Goal: Check status: Check status

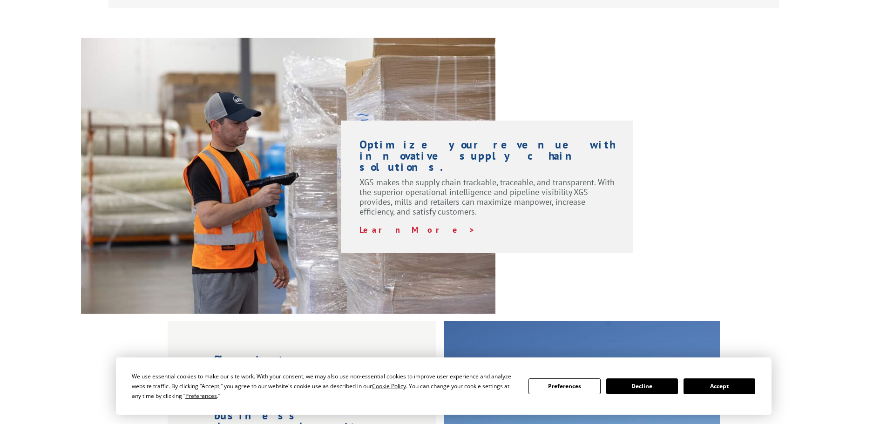
scroll to position [640, 0]
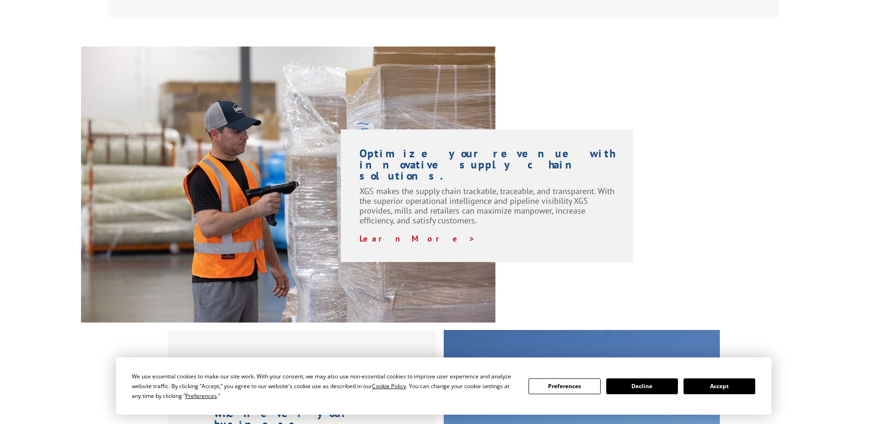
click at [710, 389] on button "Accept" at bounding box center [719, 386] width 72 height 16
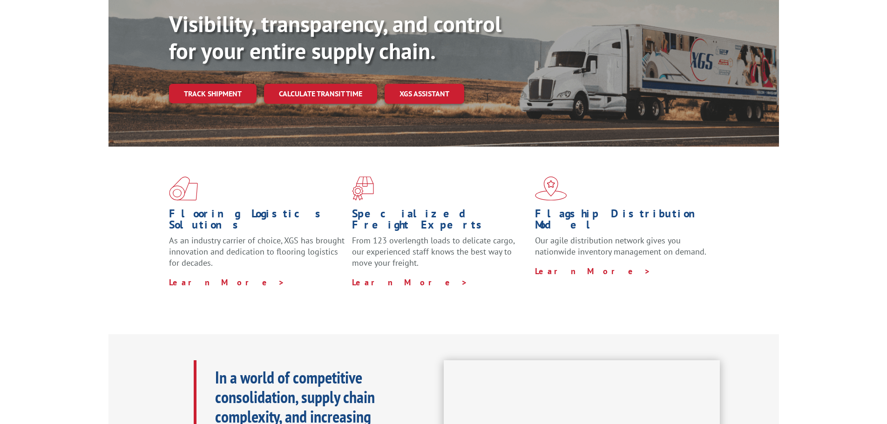
scroll to position [0, 0]
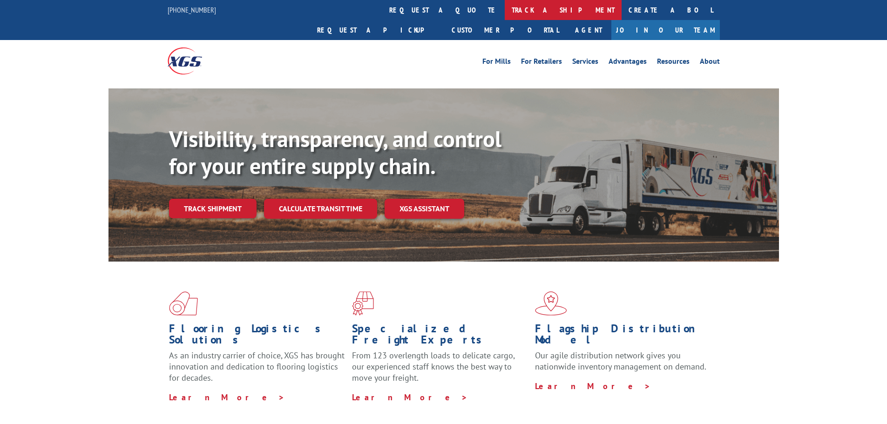
click at [505, 11] on link "track a shipment" at bounding box center [563, 10] width 117 height 20
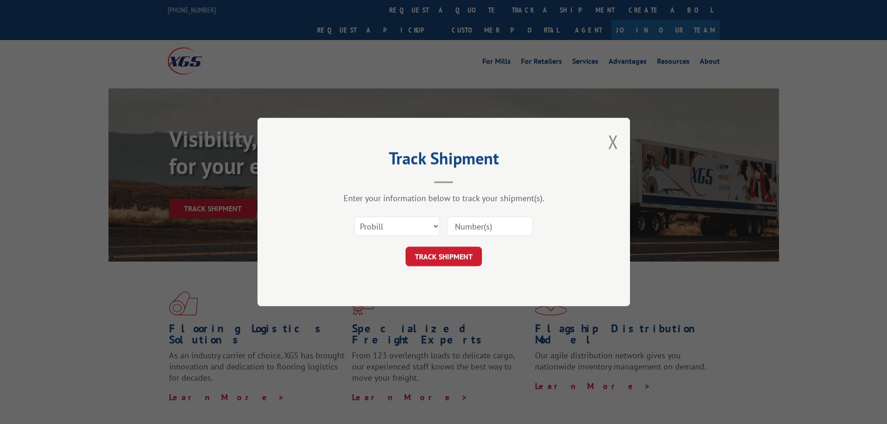
click at [457, 228] on input at bounding box center [490, 226] width 86 height 20
paste input "2830802"
type input "2830802"
click at [400, 227] on select "Select category... Probill BOL PO" at bounding box center [397, 226] width 86 height 20
click at [354, 216] on select "Select category... Probill BOL PO" at bounding box center [397, 226] width 86 height 20
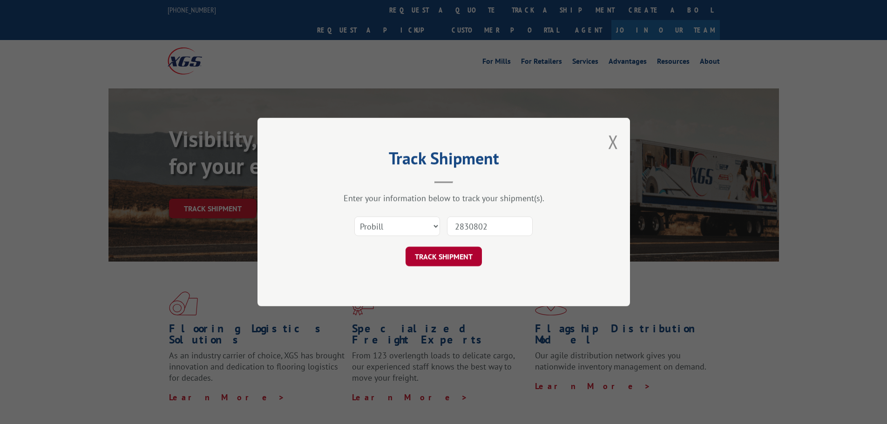
click at [443, 258] on button "TRACK SHIPMENT" at bounding box center [443, 257] width 76 height 20
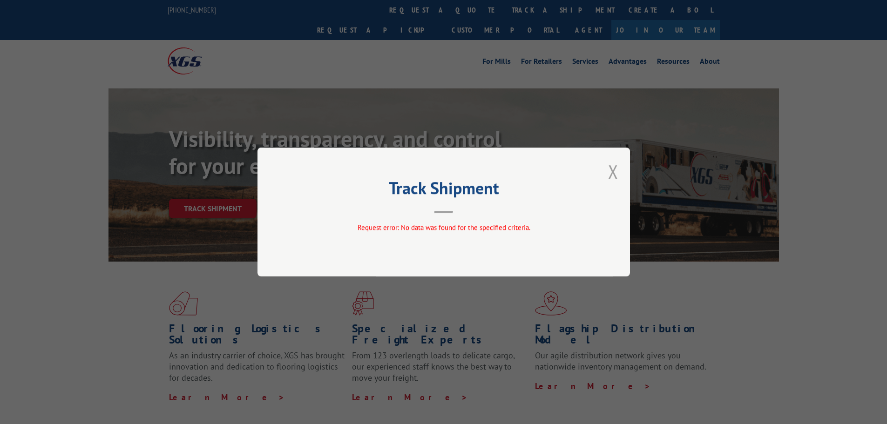
click at [615, 175] on button "Close modal" at bounding box center [613, 171] width 10 height 25
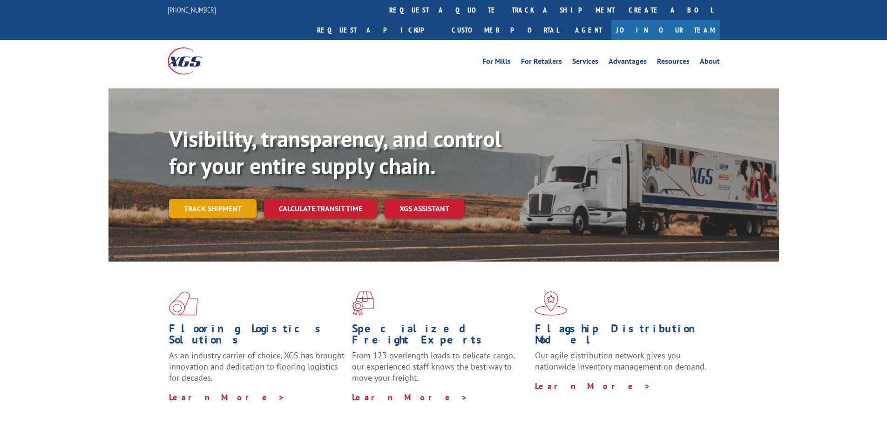
click at [218, 199] on link "Track shipment" at bounding box center [213, 209] width 88 height 20
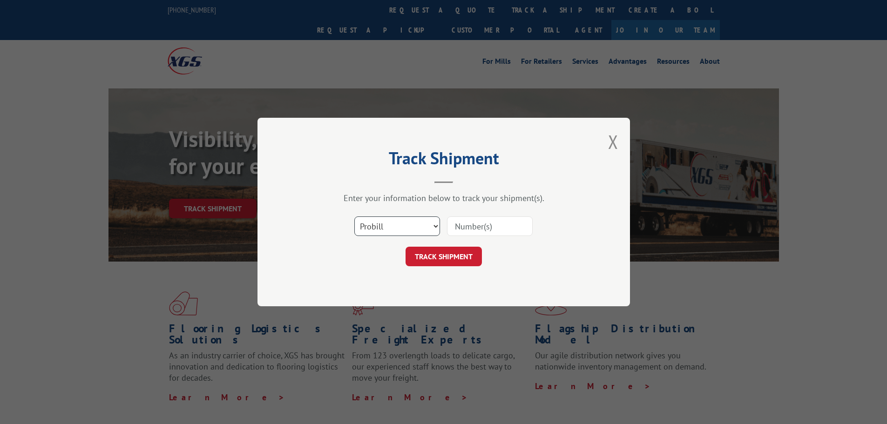
click at [380, 222] on select "Select category... Probill BOL PO" at bounding box center [397, 226] width 86 height 20
select select "po"
click at [354, 216] on select "Select category... Probill BOL PO" at bounding box center [397, 226] width 86 height 20
click at [479, 232] on input at bounding box center [490, 226] width 86 height 20
paste input "294248218"
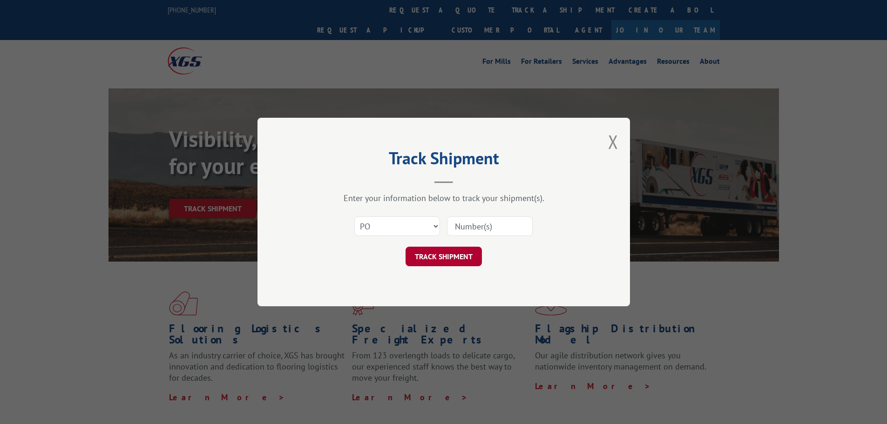
type input "294248218"
click at [459, 251] on button "TRACK SHIPMENT" at bounding box center [443, 257] width 76 height 20
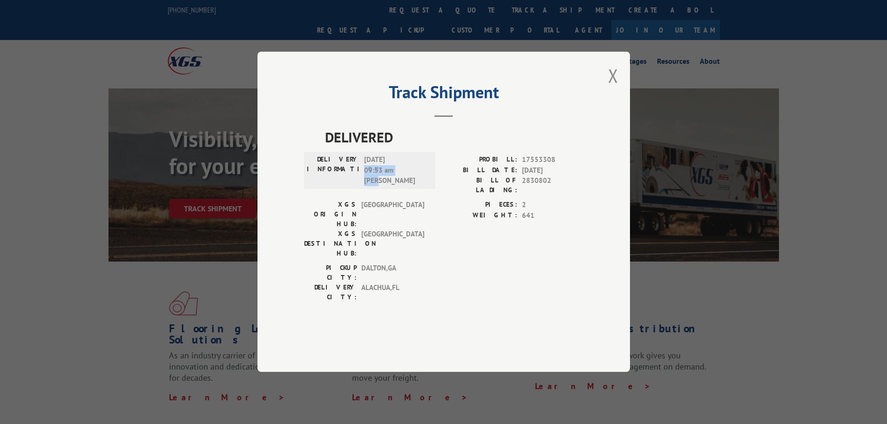
drag, startPoint x: 363, startPoint y: 195, endPoint x: 377, endPoint y: 208, distance: 19.4
click at [377, 187] on div "DELIVERY INFORMATION: [DATE] 09:53 am [PERSON_NAME]" at bounding box center [370, 171] width 126 height 32
click at [380, 200] on div "DELIVERY INFORMATION: [DATE] 09:53 am [PERSON_NAME]" at bounding box center [369, 177] width 131 height 45
drag, startPoint x: 368, startPoint y: 198, endPoint x: 396, endPoint y: 198, distance: 27.5
click at [396, 187] on span "[DATE] 09:53 am [PERSON_NAME]" at bounding box center [395, 171] width 63 height 32
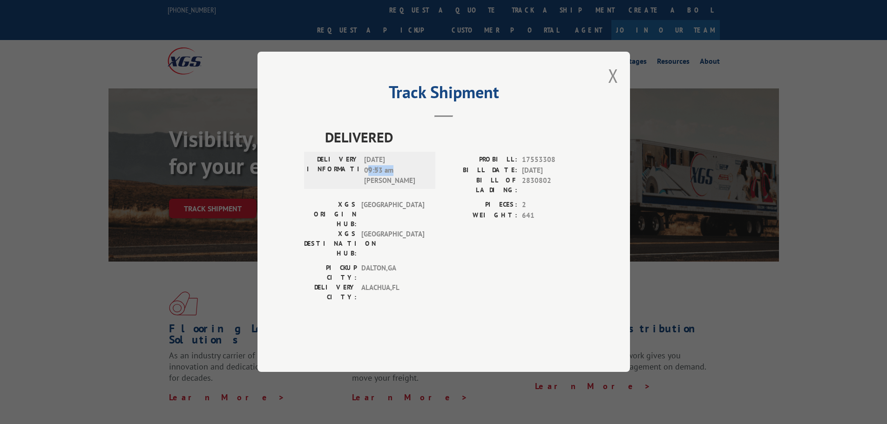
click at [396, 187] on span "[DATE] 09:53 am [PERSON_NAME]" at bounding box center [395, 171] width 63 height 32
drag, startPoint x: 389, startPoint y: 207, endPoint x: 362, endPoint y: 205, distance: 27.5
click at [362, 187] on div "DELIVERY INFORMATION: [DATE] 09:53 am [PERSON_NAME]" at bounding box center [370, 171] width 126 height 32
click at [338, 236] on label "XGS DESTINATION HUB:" at bounding box center [330, 244] width 53 height 29
drag, startPoint x: 309, startPoint y: 226, endPoint x: 386, endPoint y: 233, distance: 77.6
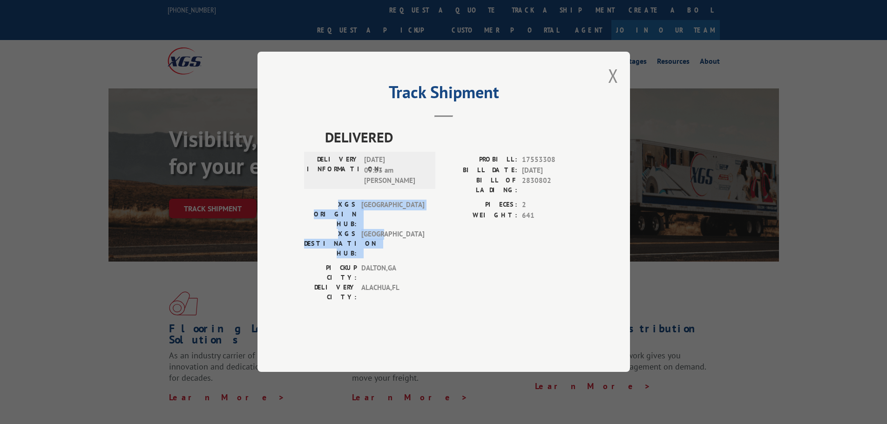
click at [386, 233] on div "XGS ORIGIN HUB: TUNNEL HILL XGS DESTINATION HUB: [GEOGRAPHIC_DATA]" at bounding box center [367, 229] width 126 height 59
click at [409, 243] on span "[GEOGRAPHIC_DATA]" at bounding box center [392, 244] width 63 height 29
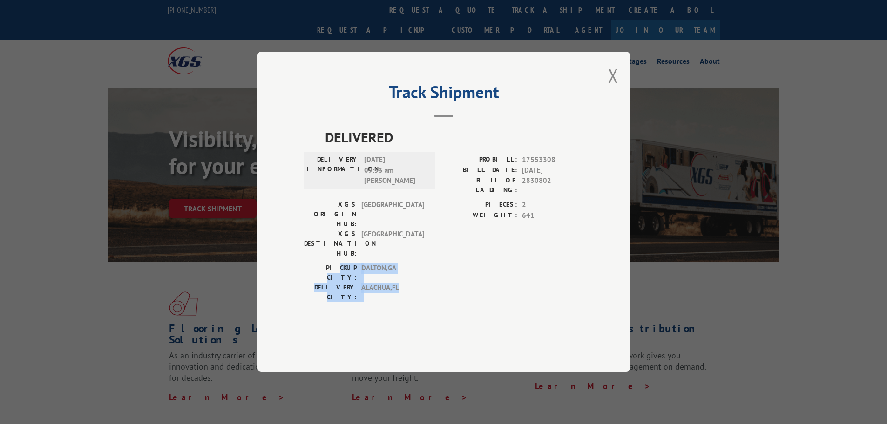
drag, startPoint x: 327, startPoint y: 257, endPoint x: 407, endPoint y: 273, distance: 81.2
click at [407, 273] on div "PICKUP CITY: [GEOGRAPHIC_DATA] , [GEOGRAPHIC_DATA]: [GEOGRAPHIC_DATA] , [GEOGRA…" at bounding box center [367, 282] width 126 height 39
drag, startPoint x: 438, startPoint y: 277, endPoint x: 548, endPoint y: 236, distance: 117.5
click at [438, 277] on div "PICKUP CITY: [GEOGRAPHIC_DATA] , [GEOGRAPHIC_DATA]: [GEOGRAPHIC_DATA] , [GEOGRA…" at bounding box center [443, 285] width 279 height 44
click at [548, 221] on span "641" at bounding box center [552, 215] width 61 height 11
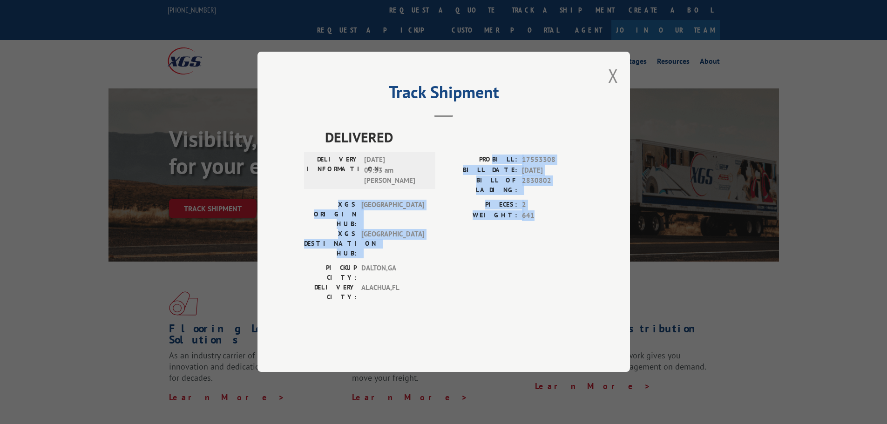
drag, startPoint x: 547, startPoint y: 233, endPoint x: 504, endPoint y: 188, distance: 62.9
click at [504, 188] on div "DELIVERED DELIVERY INFORMATION: [DATE] 09:53 am [PERSON_NAME]: 17553308 BILL DA…" at bounding box center [443, 217] width 279 height 180
click at [543, 263] on div "PICKUP CITY: [GEOGRAPHIC_DATA] , [GEOGRAPHIC_DATA]: [GEOGRAPHIC_DATA] , [GEOGRA…" at bounding box center [443, 285] width 279 height 44
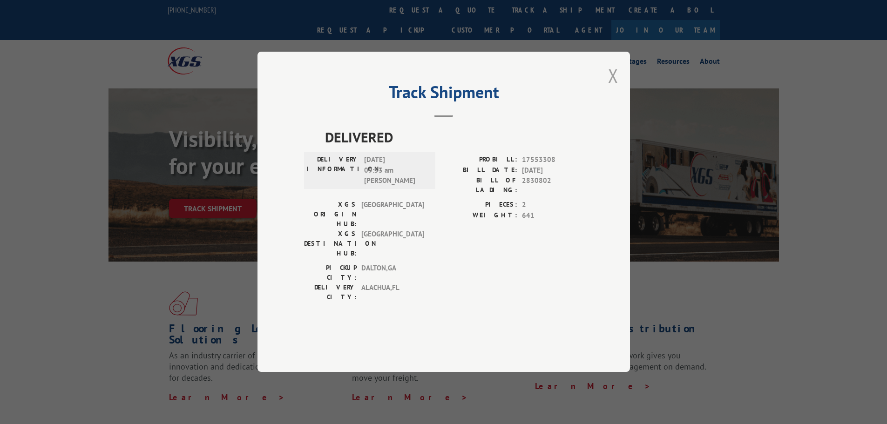
click at [616, 88] on button "Close modal" at bounding box center [613, 75] width 10 height 25
